Goal: Register for event/course

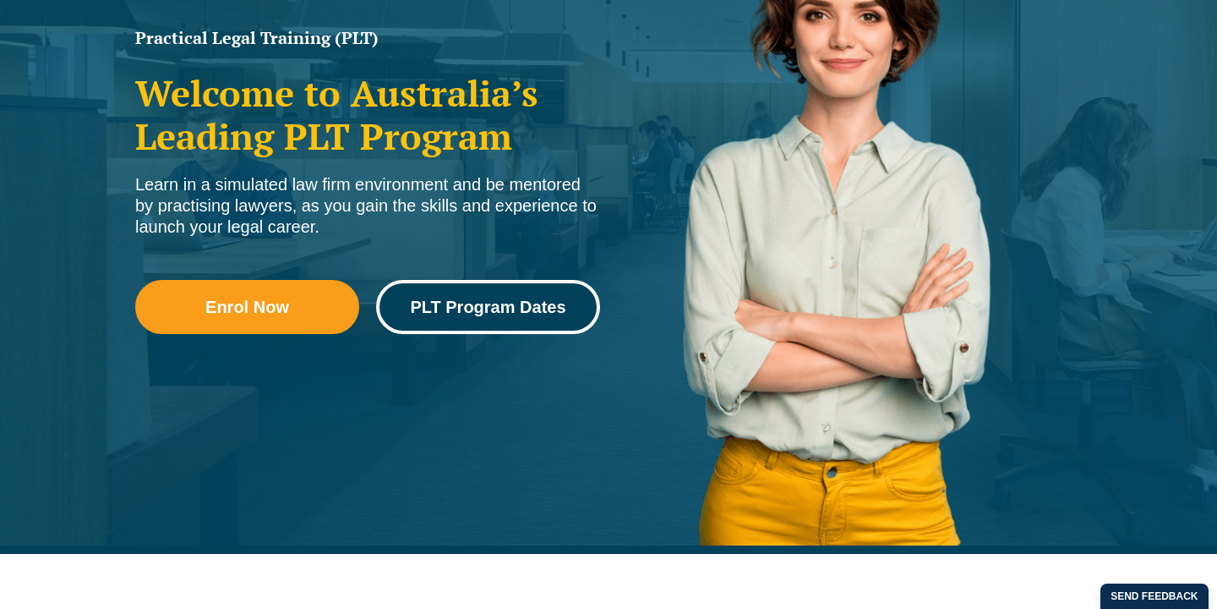
click at [498, 314] on span "PLT Program Dates" at bounding box center [488, 306] width 156 height 17
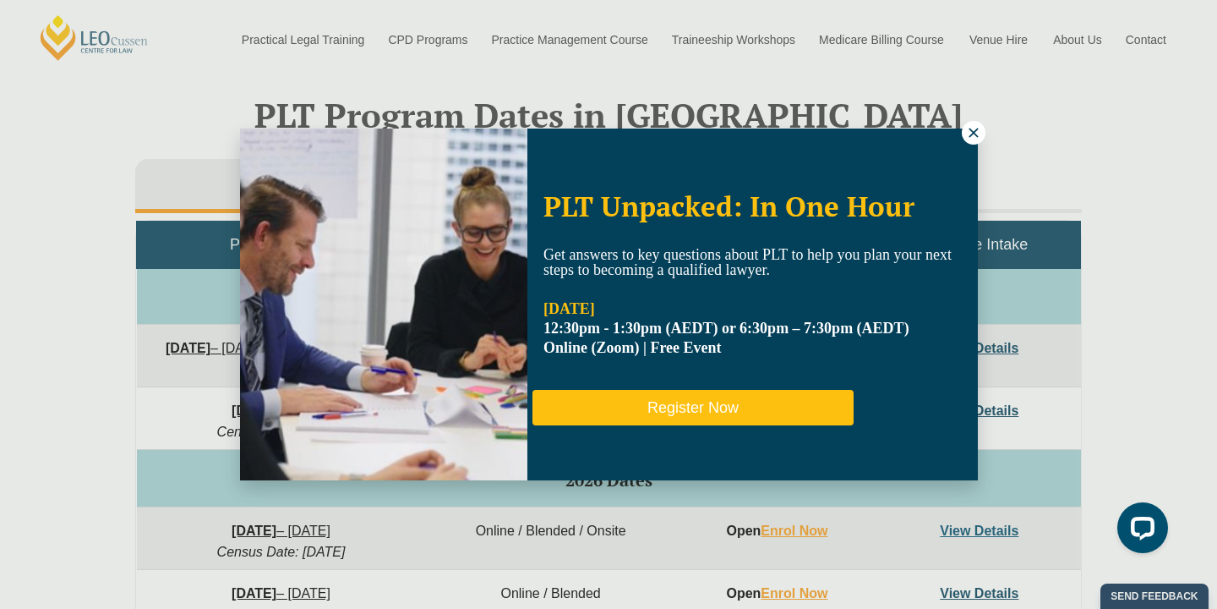
click at [718, 411] on button "Register Now" at bounding box center [693, 408] width 321 height 36
